Goal: Obtain resource: Obtain resource

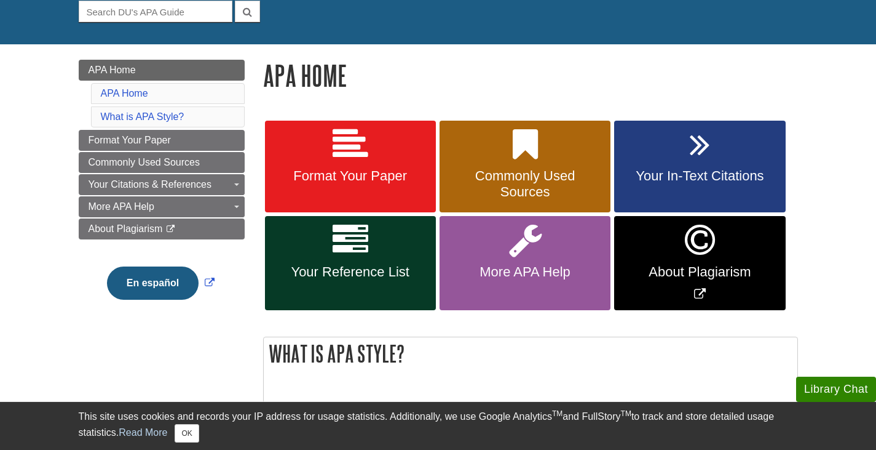
scroll to position [184, 0]
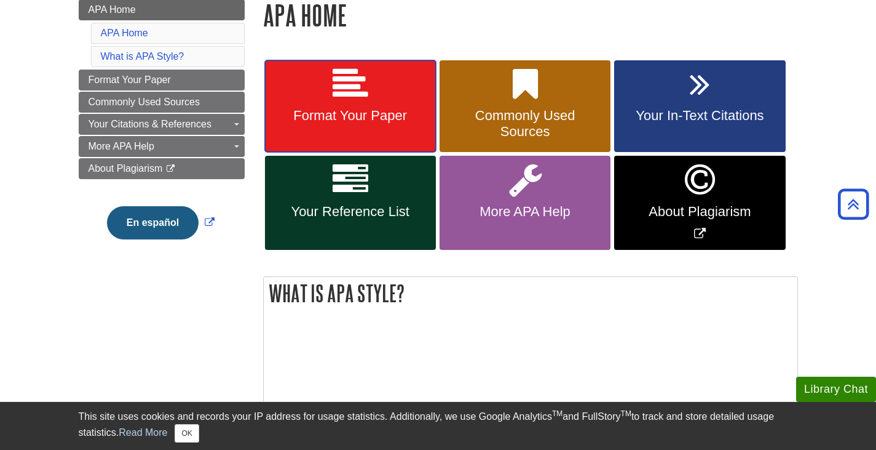
click at [358, 122] on span "Format Your Paper" at bounding box center [350, 116] width 153 height 16
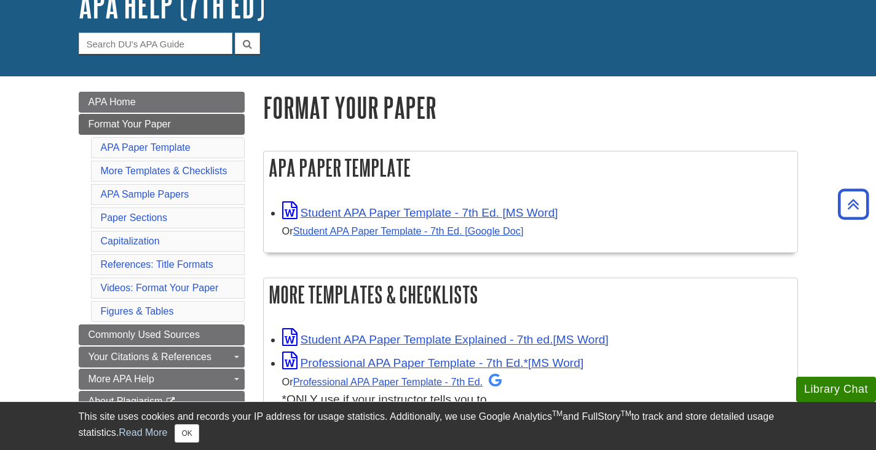
scroll to position [61, 0]
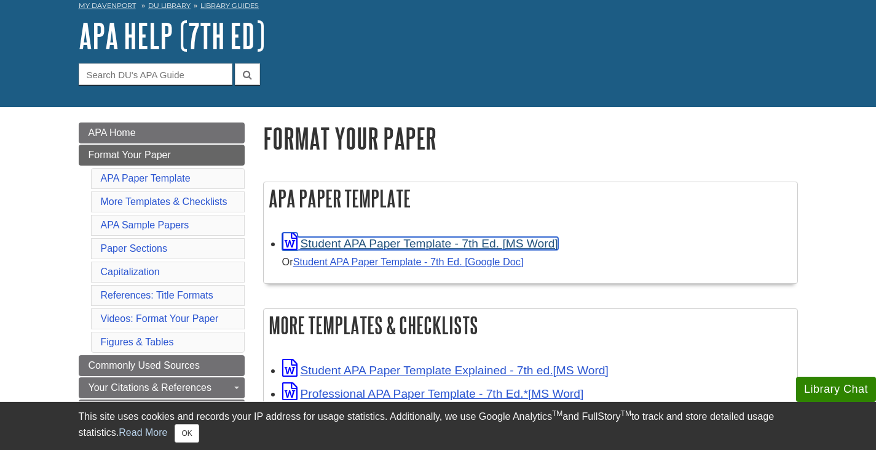
click at [379, 244] on link "Student APA Paper Template - 7th Ed. [MS Word]" at bounding box center [420, 243] width 276 height 13
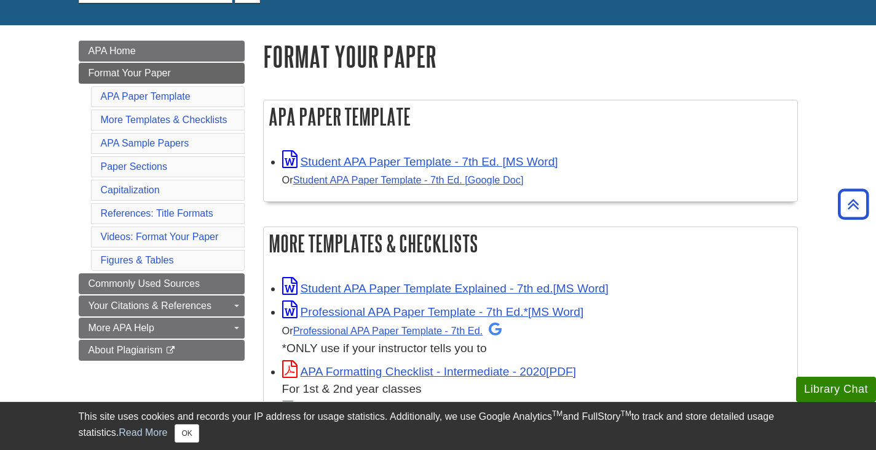
scroll to position [123, 0]
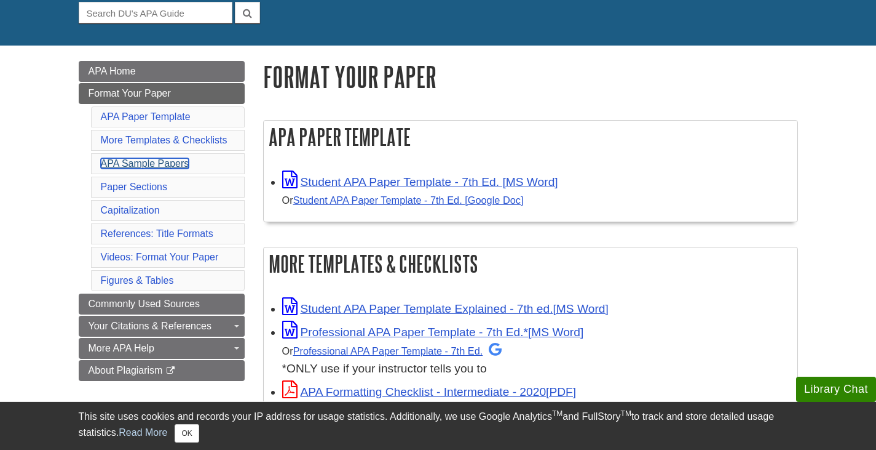
click at [150, 159] on link "APA Sample Papers" at bounding box center [145, 163] width 89 height 10
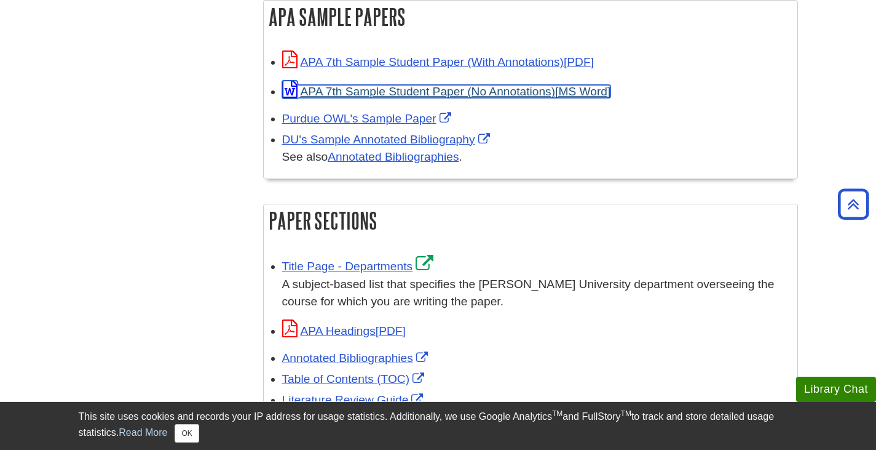
click at [427, 95] on link "APA 7th Sample Student Paper (No Annotations)" at bounding box center [446, 91] width 329 height 13
